Goal: Transaction & Acquisition: Obtain resource

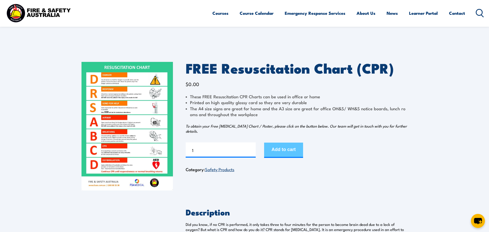
click at [294, 150] on button "Add to cart" at bounding box center [283, 150] width 39 height 15
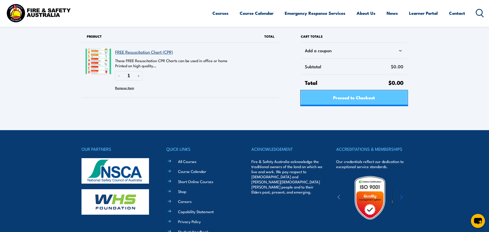
click at [352, 101] on span "Proceed to Checkout" at bounding box center [354, 98] width 42 height 14
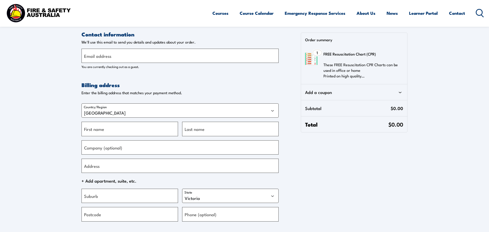
select select "VIC"
click at [121, 57] on input "Email address" at bounding box center [180, 56] width 197 height 14
type input "glenelgvetorders@gmail.com"
type input "Katelyn"
type input "Facciol"
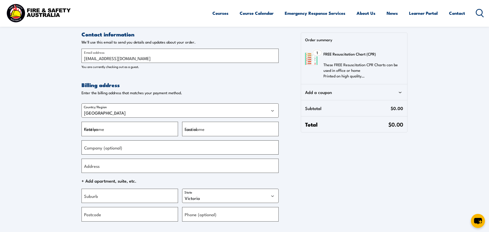
type input "Glenelg Vet Clinic"
type input "597 Anzac Hwy"
type input "Glenelg"
select select "SA"
type input "5045"
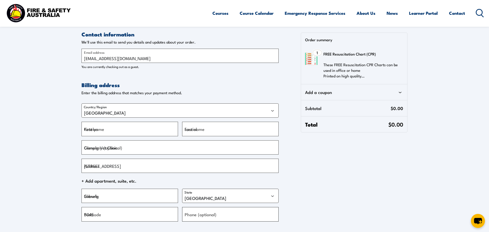
type input "+61882951312"
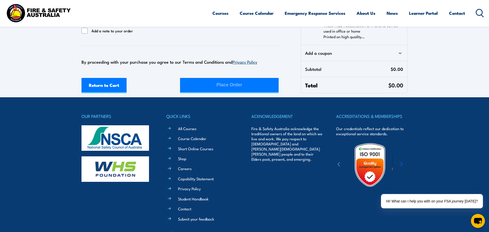
scroll to position [210, 0]
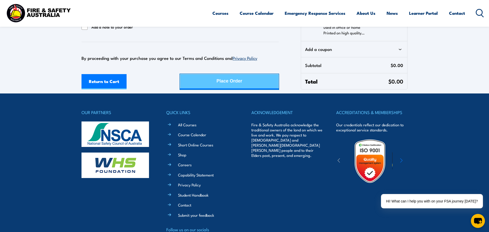
click at [237, 79] on div "Place Order" at bounding box center [230, 81] width 26 height 14
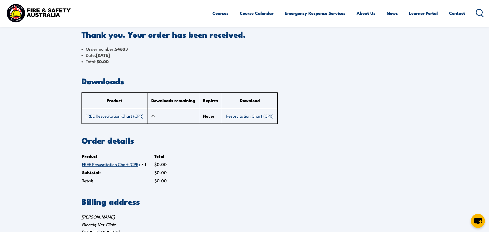
click at [252, 117] on link "Resuscitation Chart (CPR)" at bounding box center [250, 116] width 48 height 6
